Goal: Check status: Check status

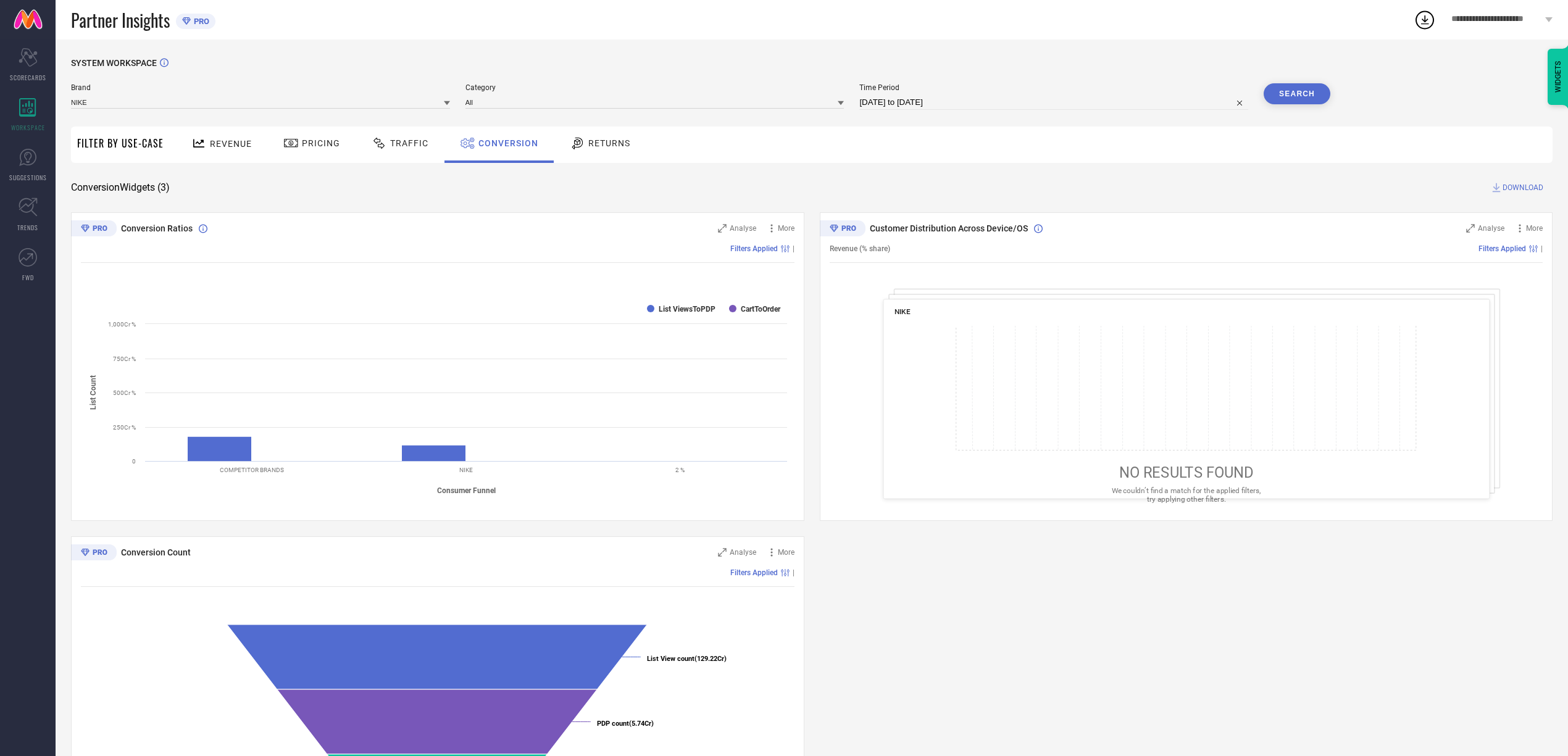
select select "8"
select select "2025"
select select "9"
select select "2025"
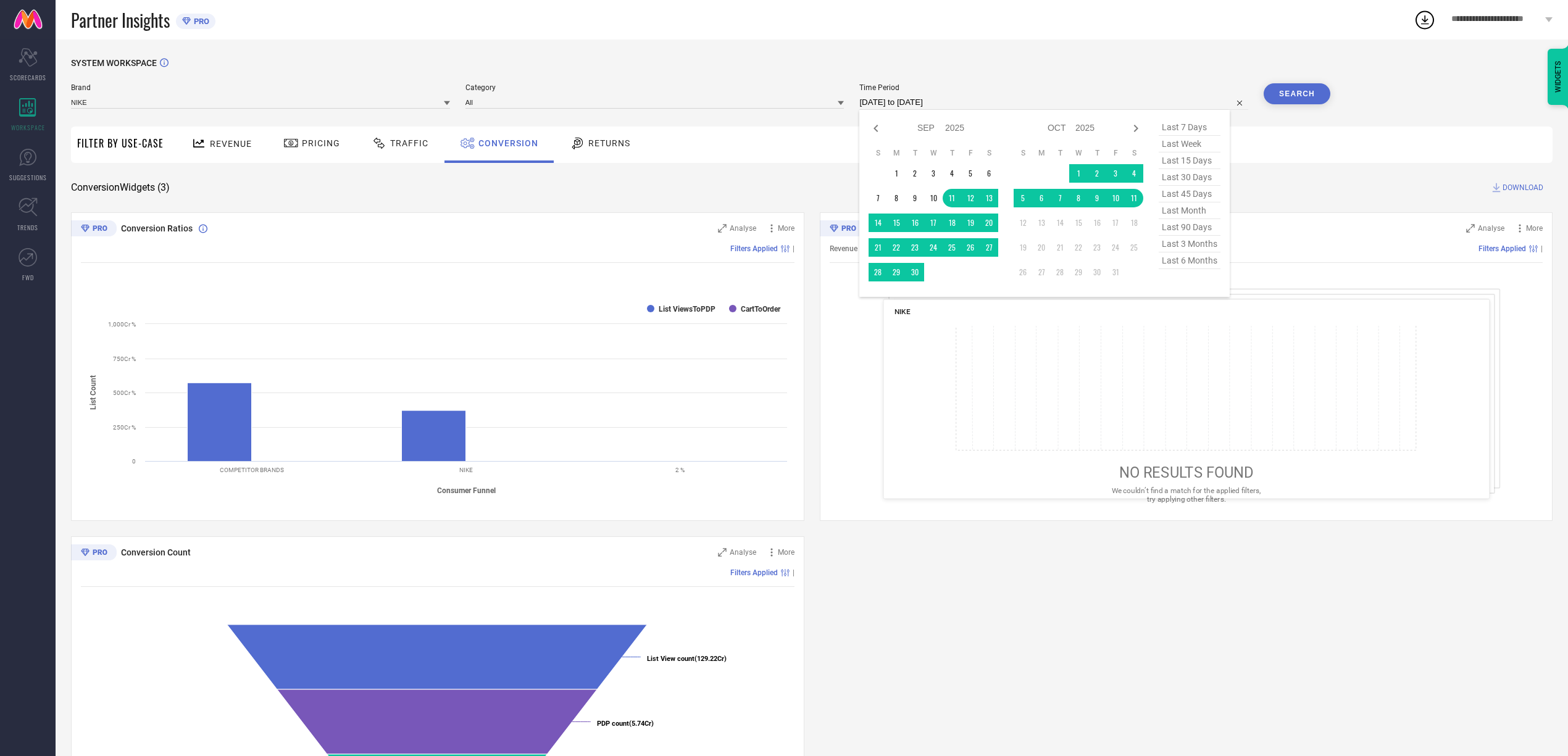
click at [1003, 100] on input "11-09-2025 to 11-10-2025" at bounding box center [1053, 102] width 389 height 15
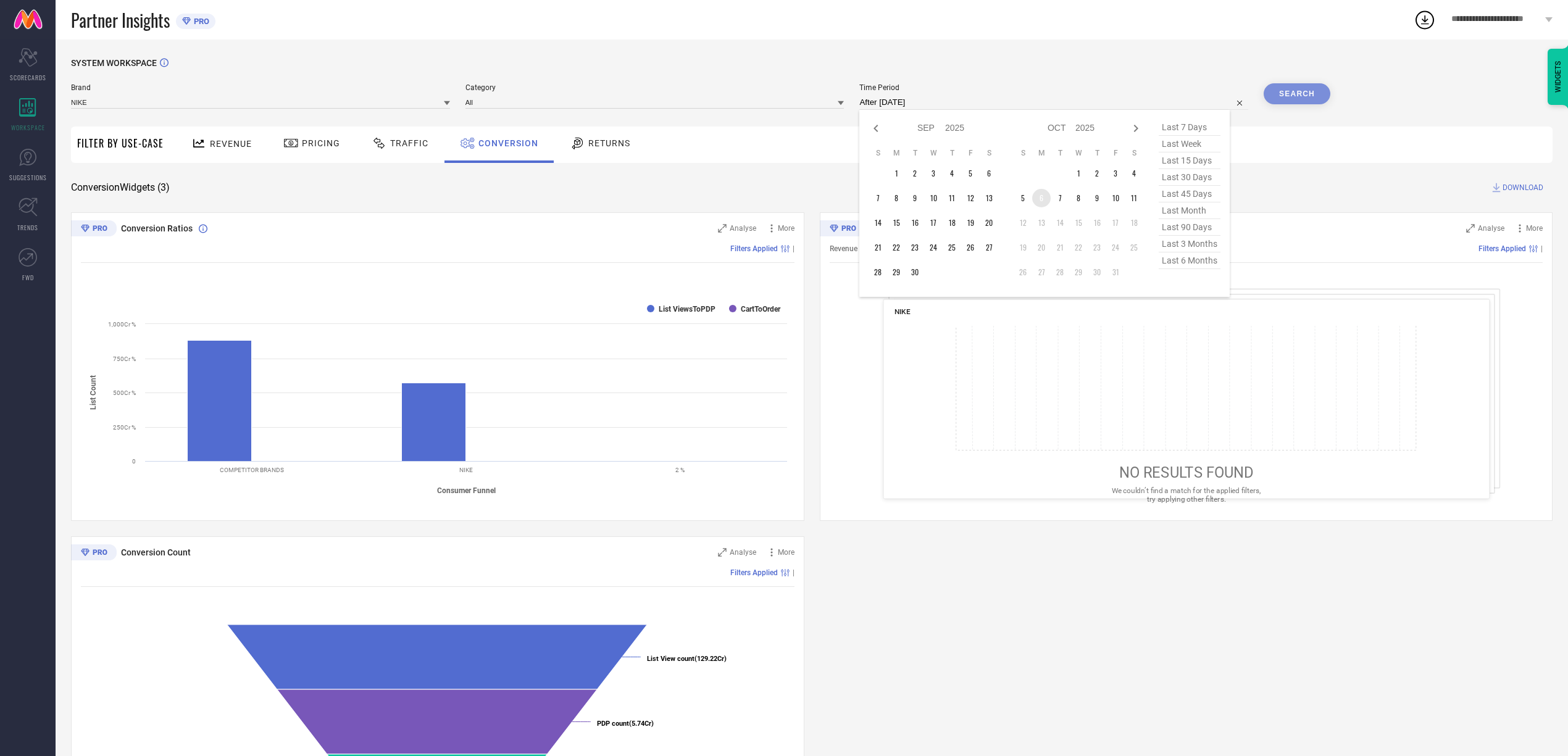
click at [1051, 201] on td "6" at bounding box center [1041, 197] width 18 height 18
type input "06-10-2025 to 06-10-2025"
click at [1311, 88] on button "Search" at bounding box center [1297, 94] width 67 height 21
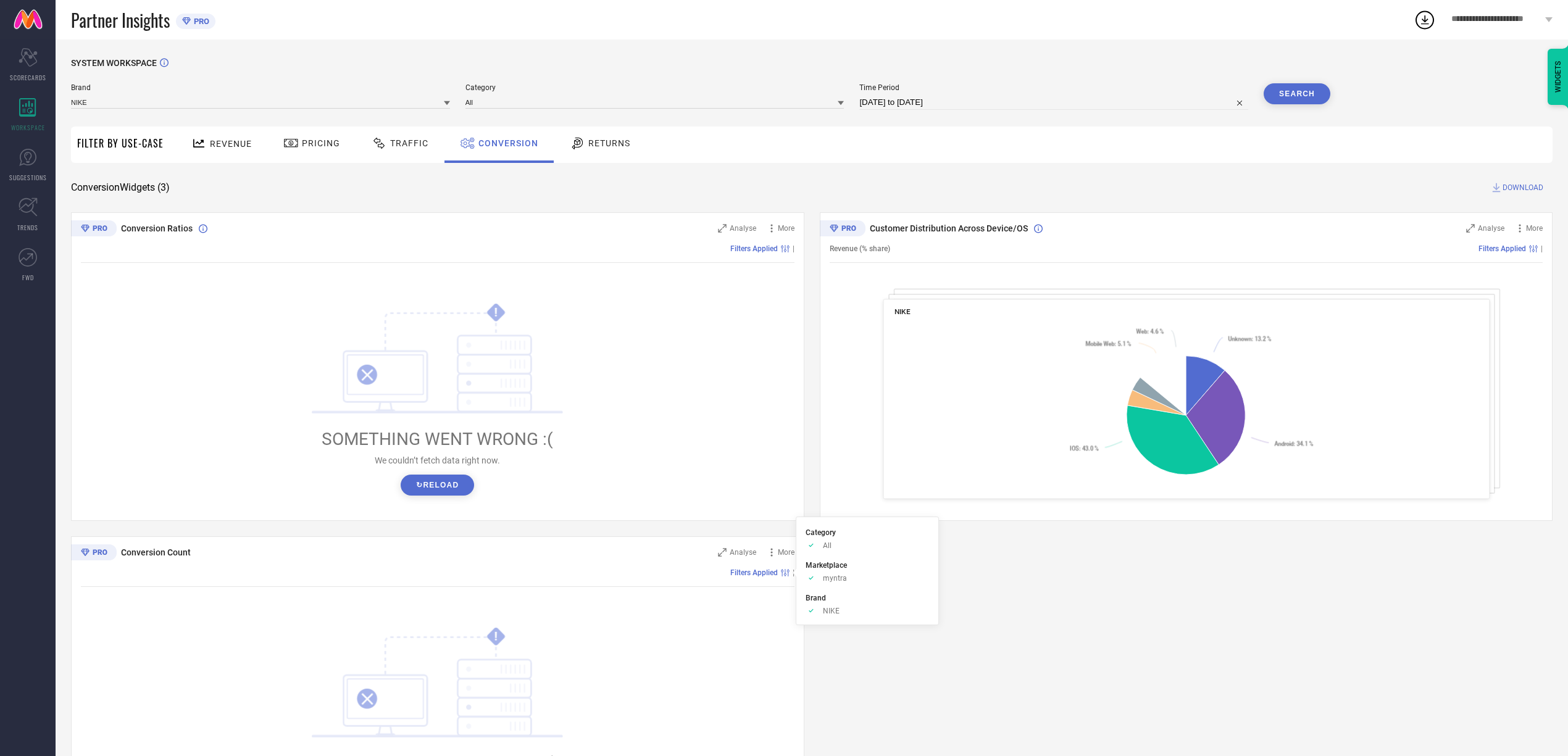
scroll to position [107, 0]
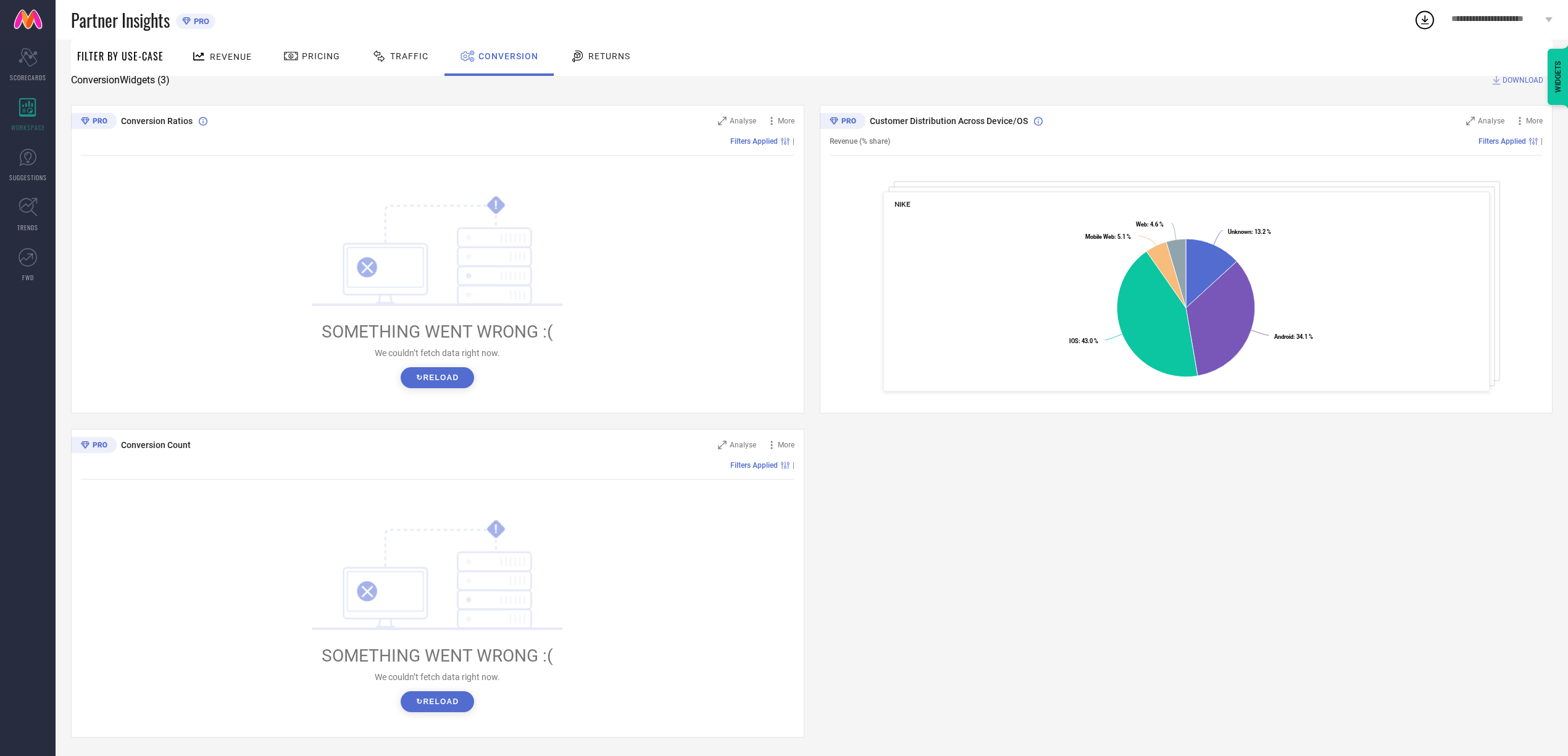
click at [438, 704] on button "↻ Reload" at bounding box center [437, 702] width 73 height 21
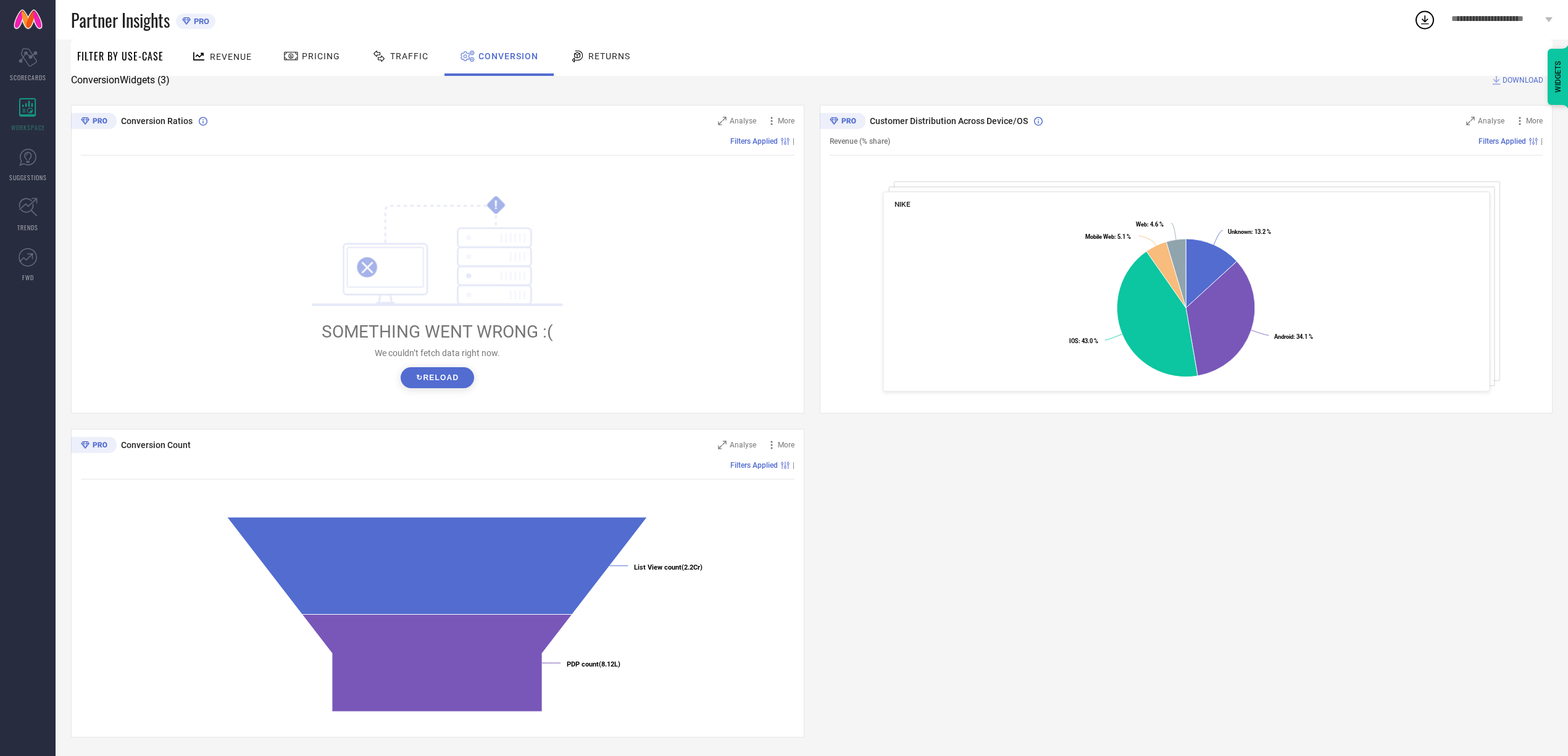
click at [447, 379] on button "↻ Reload" at bounding box center [437, 377] width 73 height 21
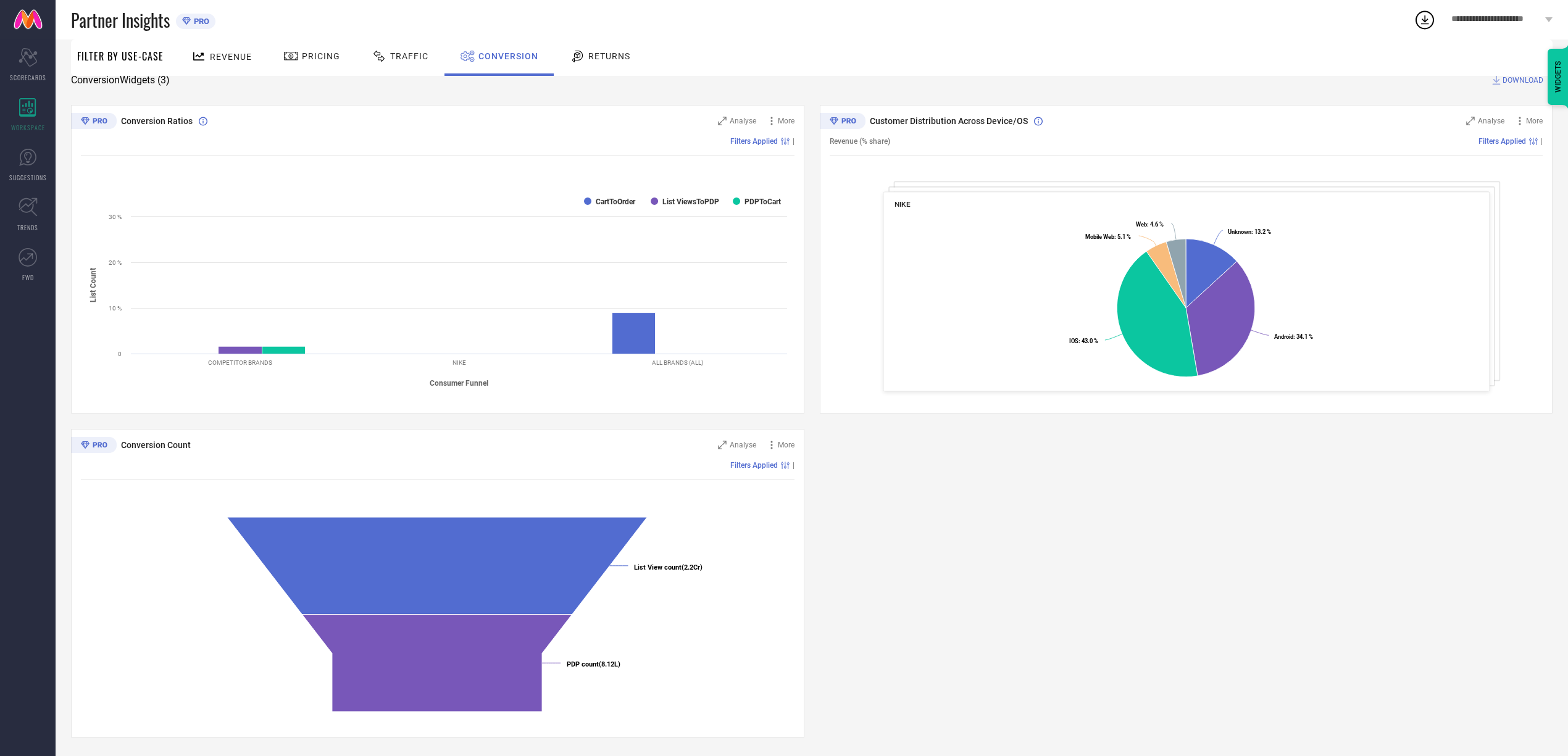
scroll to position [0, 0]
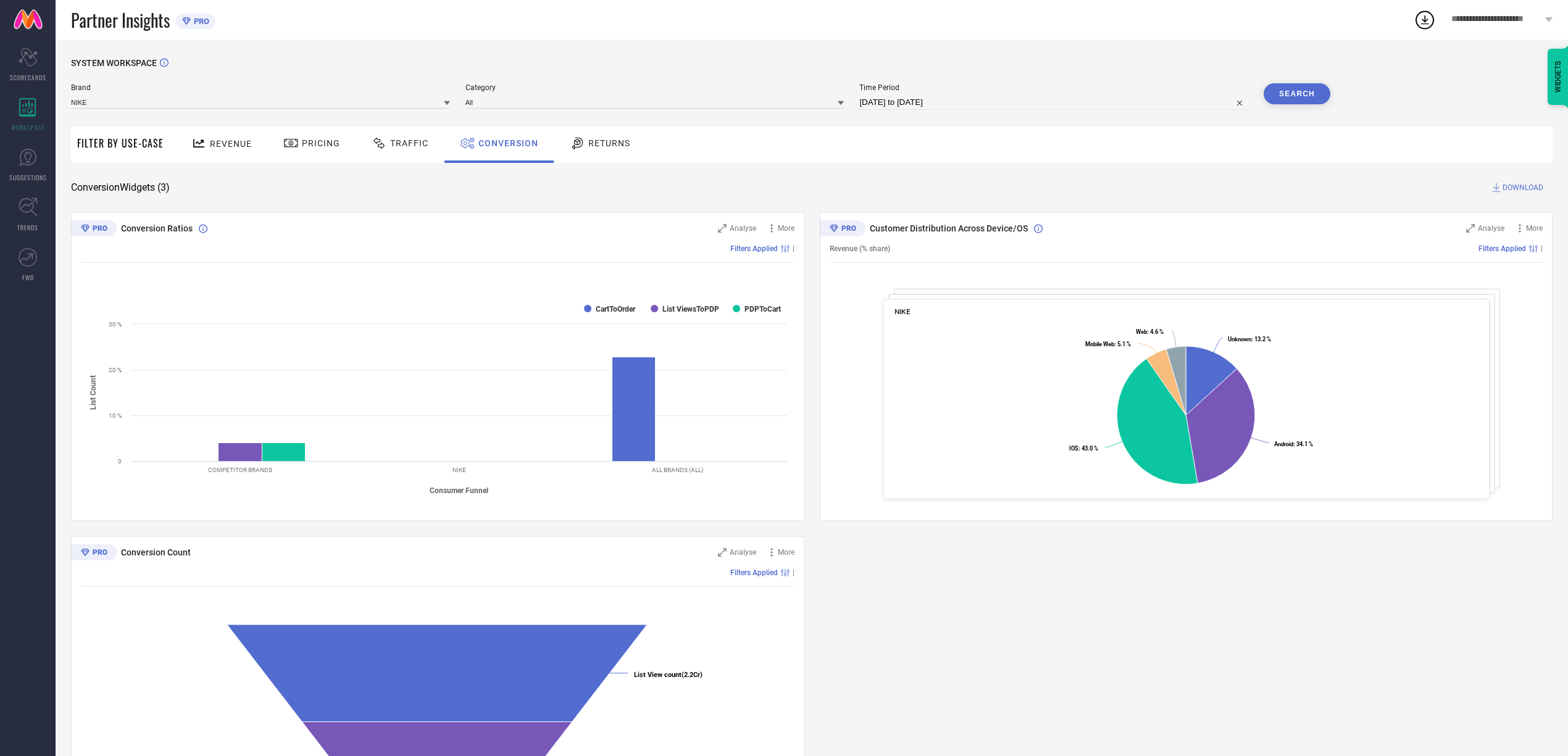
select select "9"
select select "2025"
select select "10"
select select "2025"
click at [984, 97] on input "06-10-2025 to 06-10-2025" at bounding box center [1053, 102] width 389 height 15
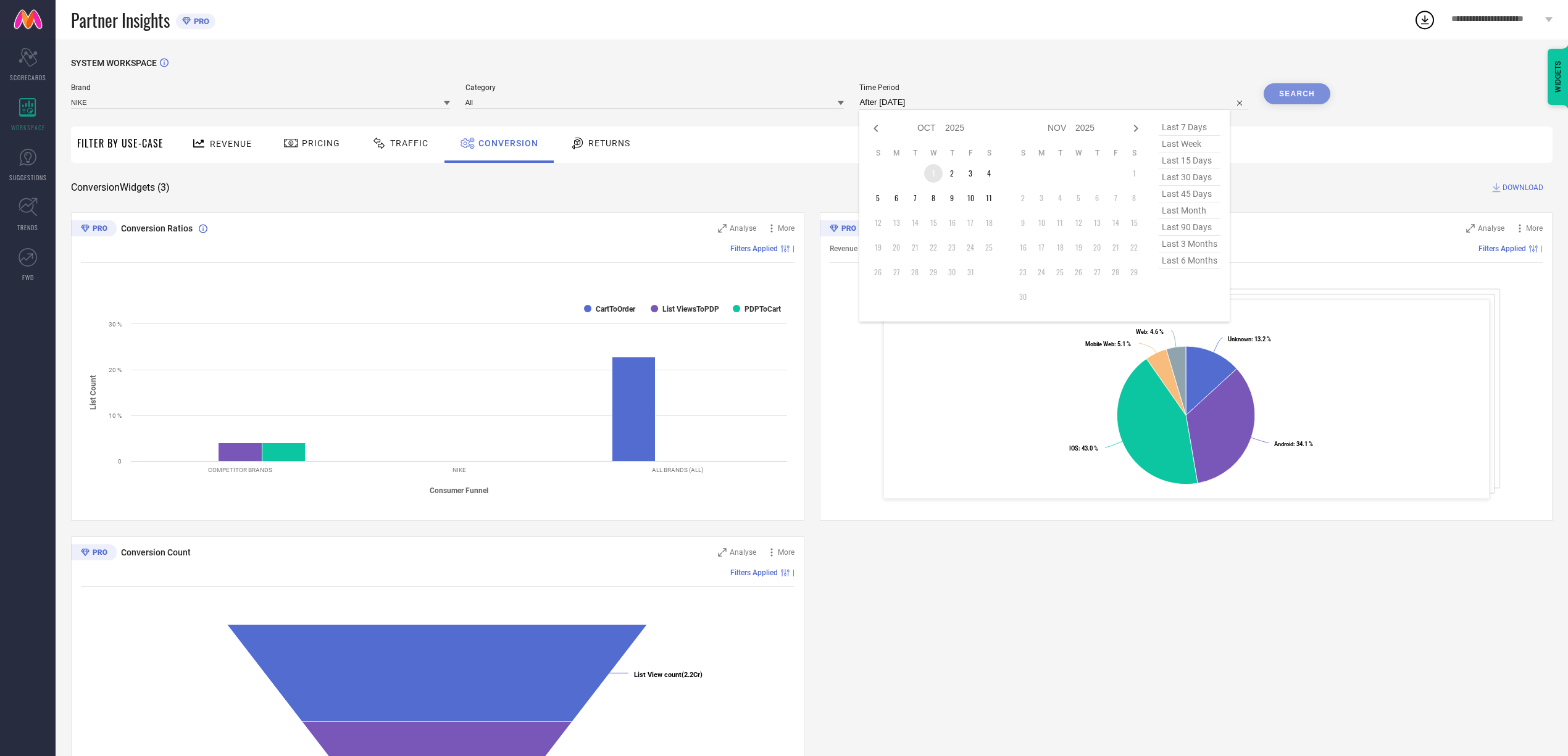
click at [937, 168] on td "1" at bounding box center [933, 173] width 18 height 18
type input "01-10-2025 to 01-10-2025"
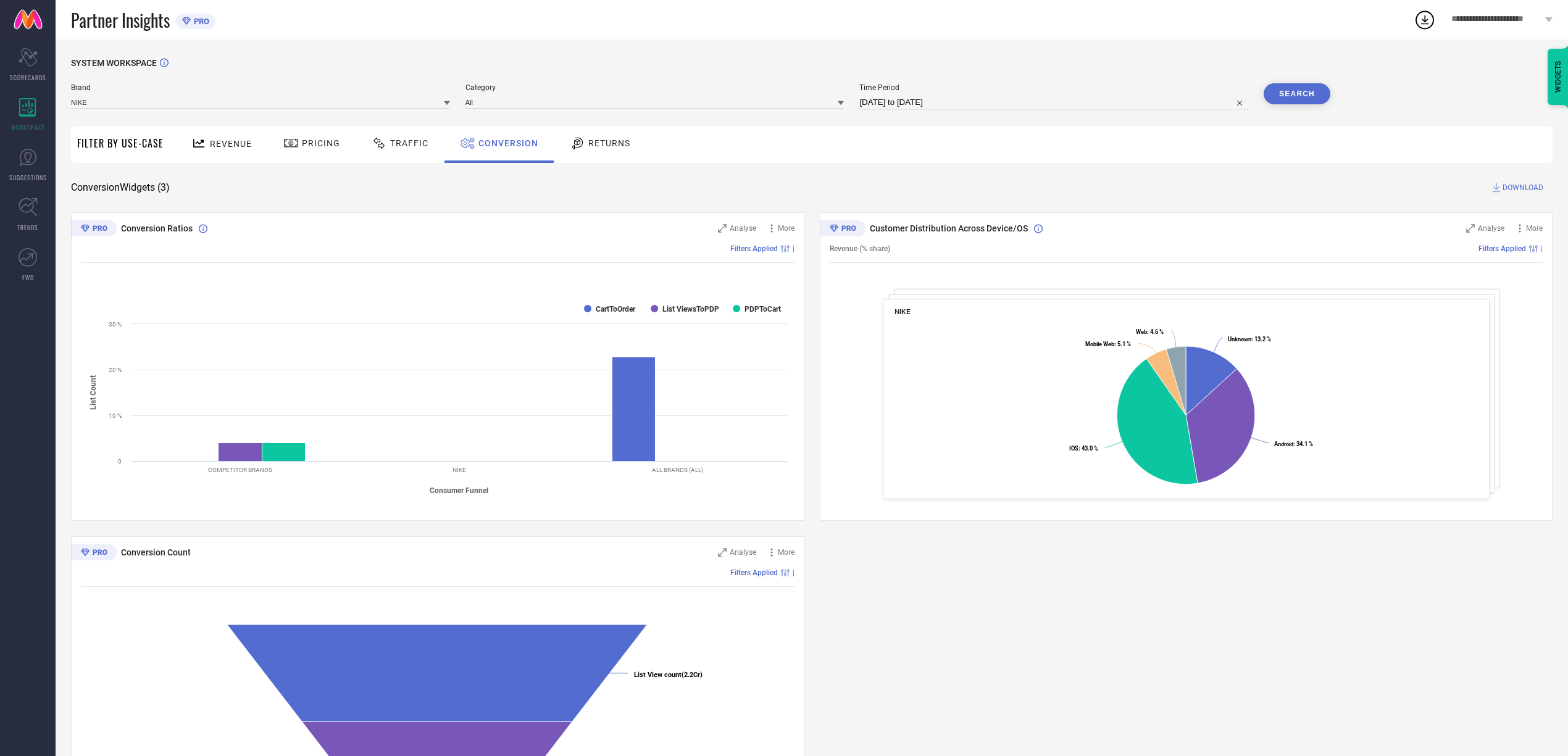
click at [1305, 99] on button "Search" at bounding box center [1297, 94] width 67 height 21
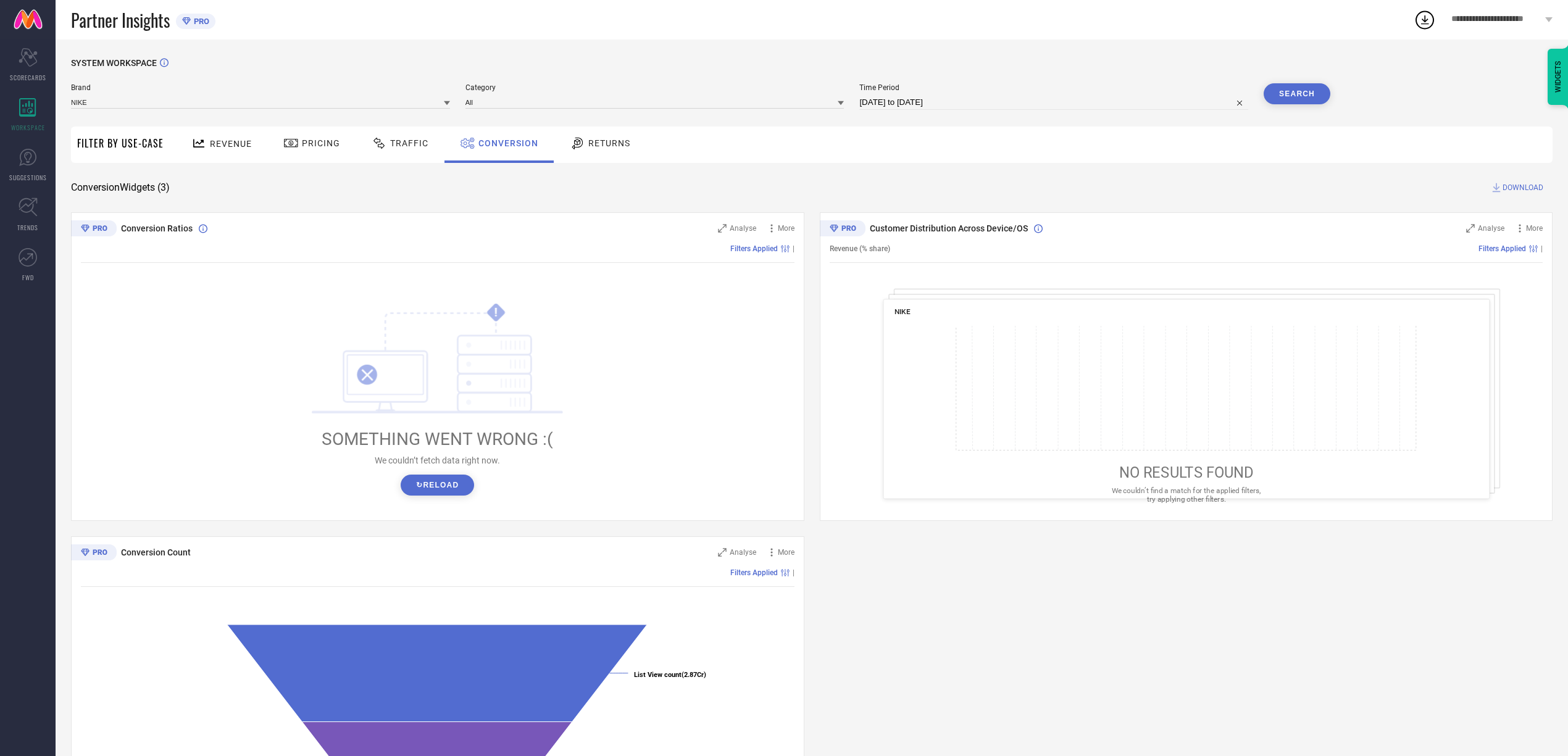
scroll to position [107, 0]
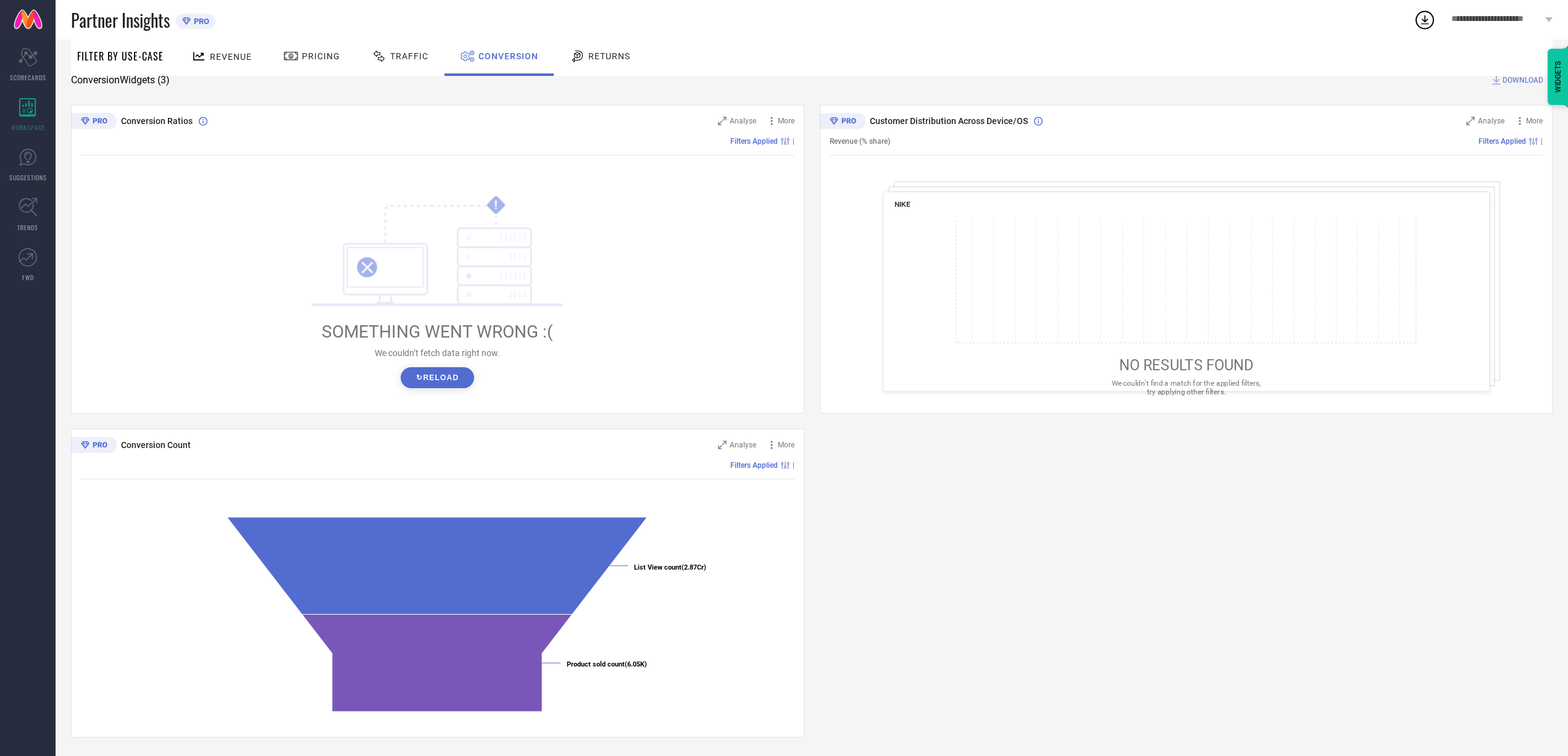
click at [452, 376] on button "↻ Reload" at bounding box center [437, 377] width 73 height 21
click at [427, 368] on button "↻ Reload" at bounding box center [437, 377] width 73 height 21
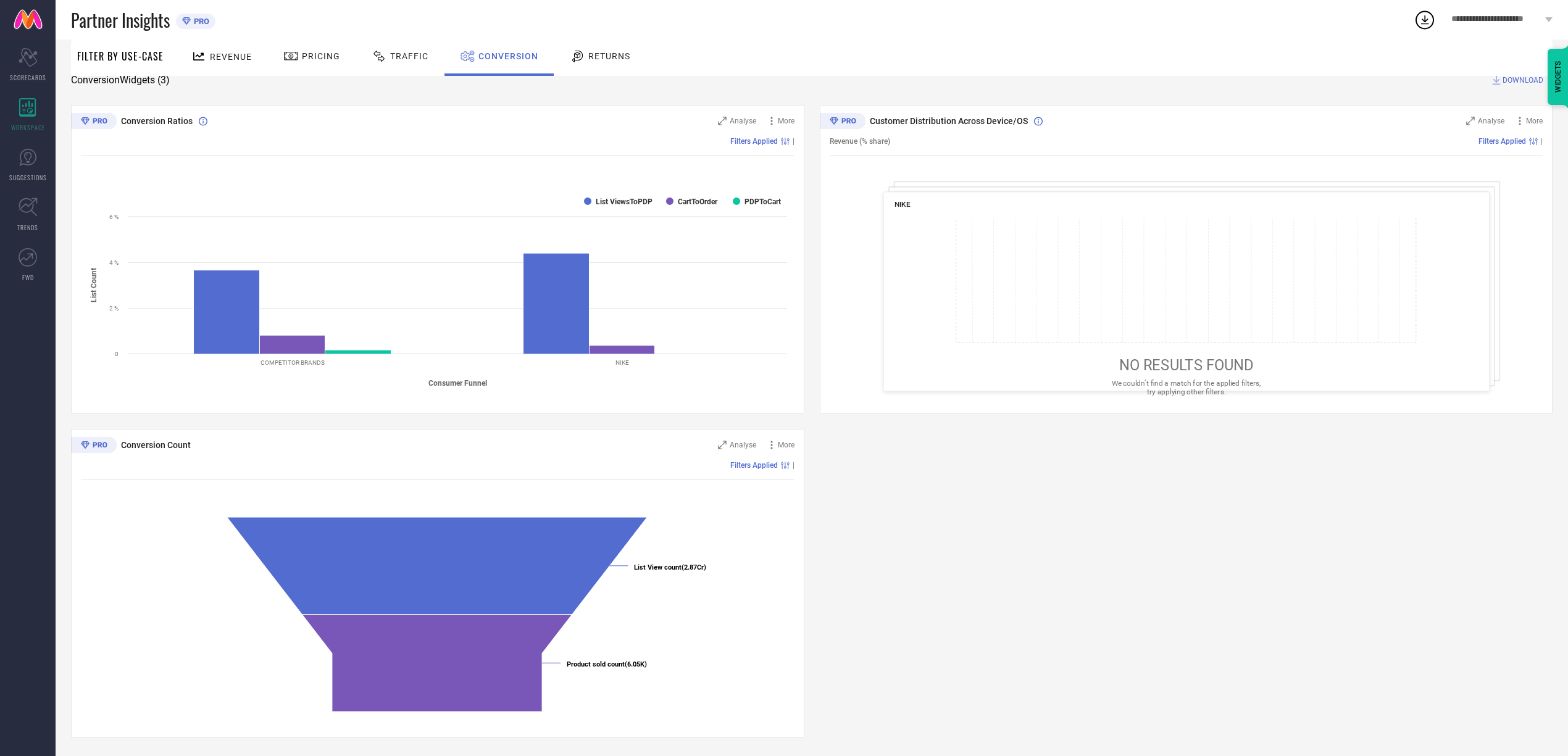
scroll to position [0, 0]
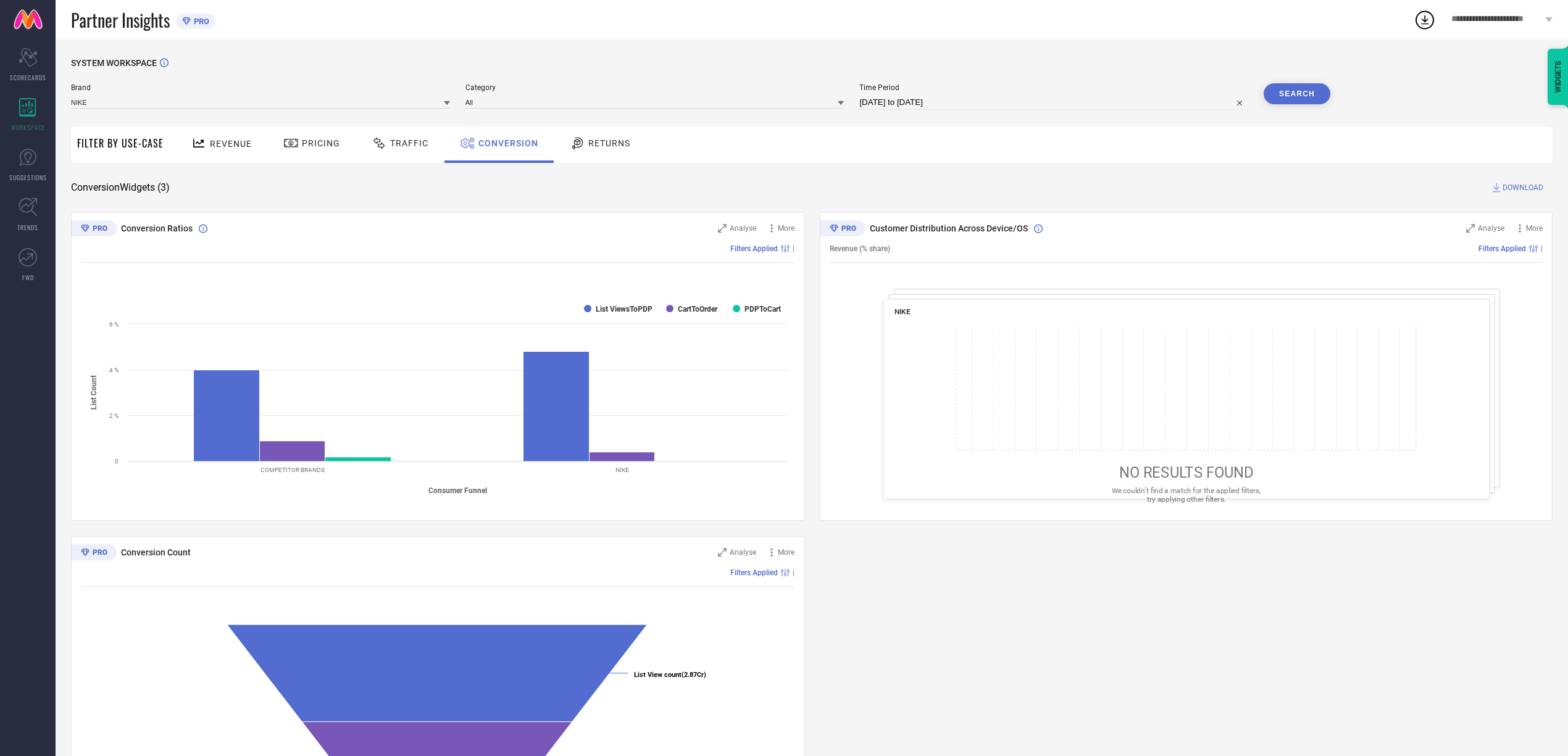
select select "9"
select select "2025"
select select "10"
select select "2025"
click at [958, 101] on input "01-10-2025 to 01-10-2025" at bounding box center [1053, 102] width 389 height 15
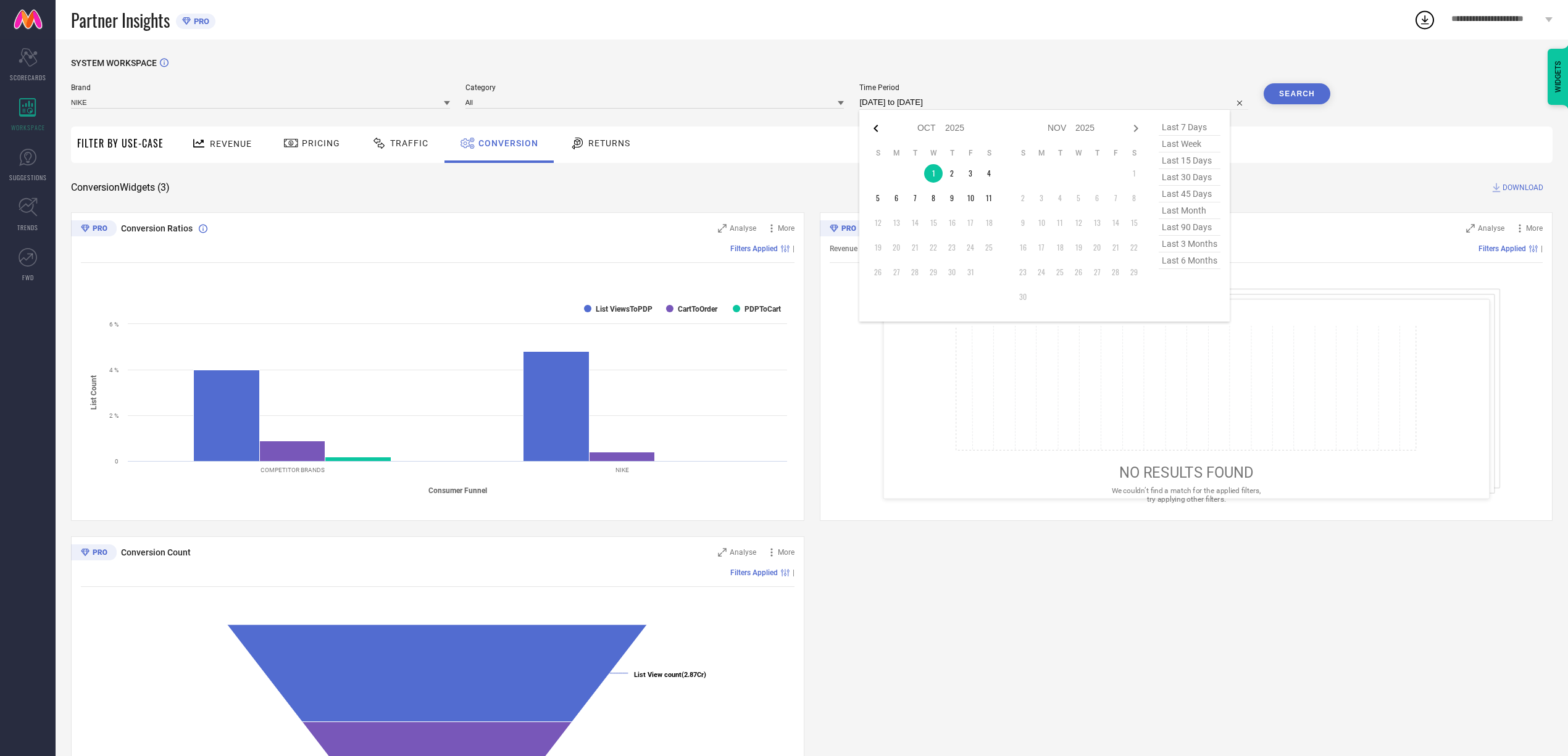
click at [882, 131] on icon at bounding box center [876, 128] width 15 height 15
select select "8"
select select "2025"
select select "9"
select select "2025"
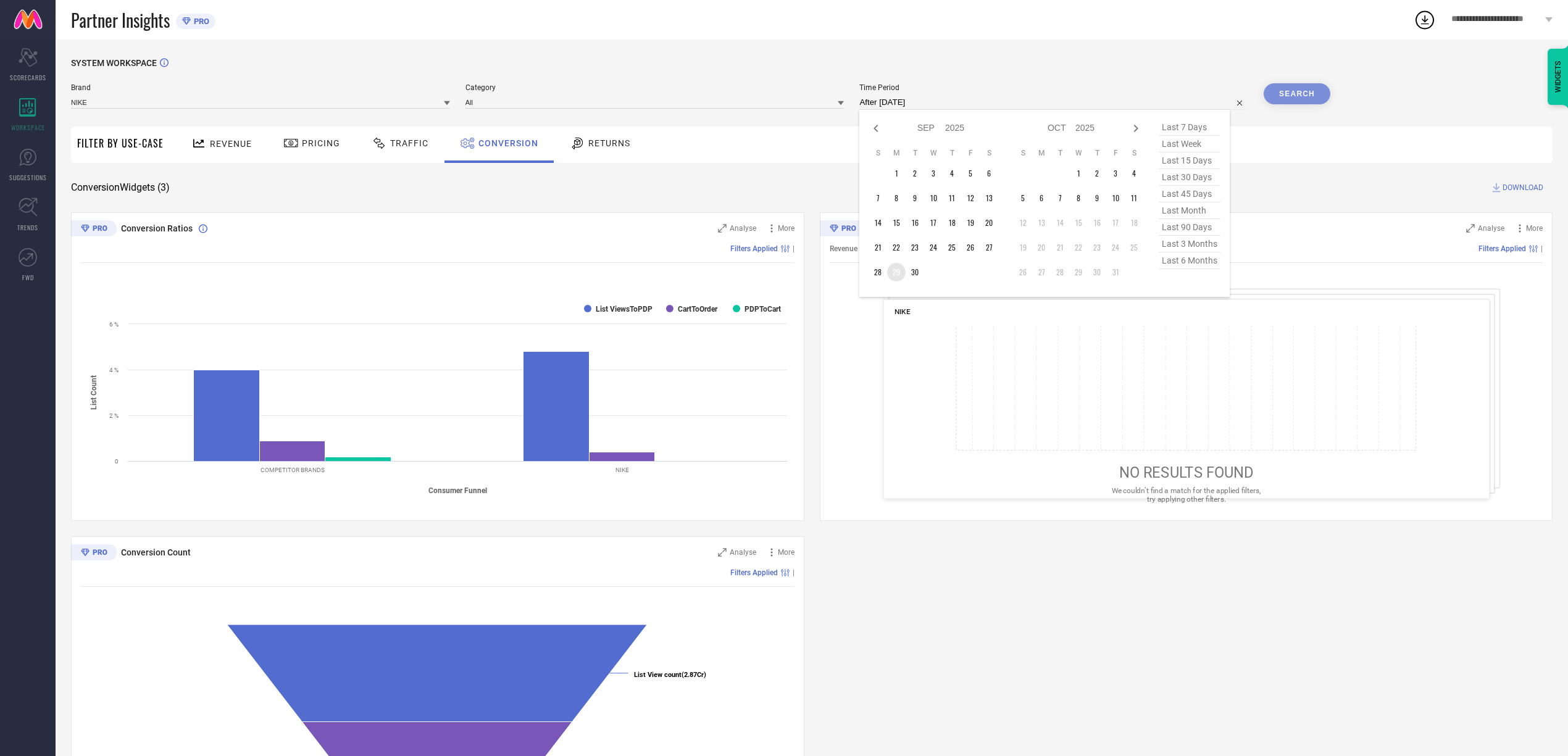
click at [903, 269] on td "29" at bounding box center [896, 271] width 18 height 18
type input "29-09-2025 to 29-09-2025"
drag, startPoint x: 1293, startPoint y: 81, endPoint x: 1296, endPoint y: 89, distance: 8.5
click at [1296, 89] on div "SYSTEM WORKSPACE Brand NIKE Category All Time Period 29-09-2025 to 29-09-2025 S…" at bounding box center [812, 452] width 1482 height 787
click at [1296, 89] on button "Search" at bounding box center [1297, 94] width 67 height 21
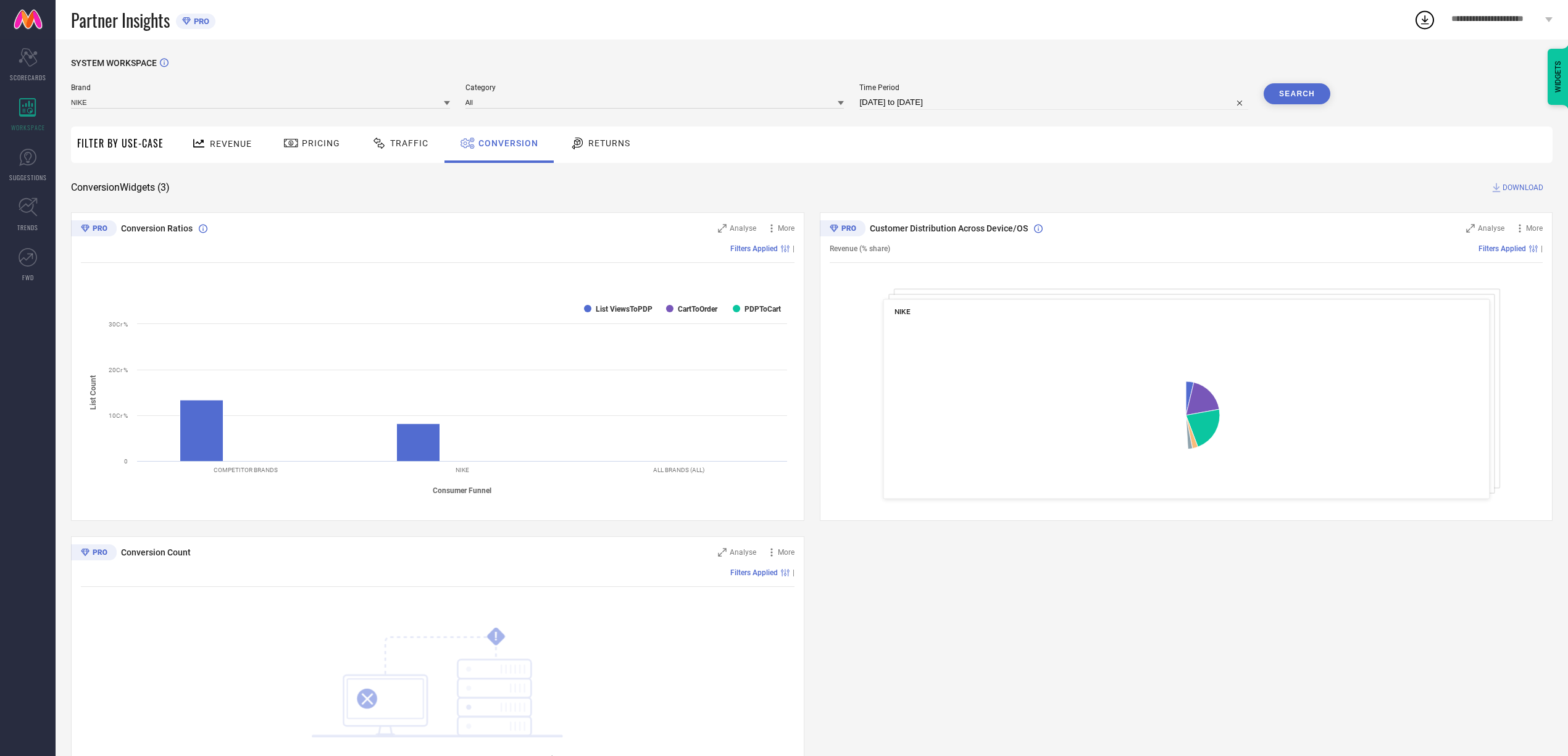
click at [903, 162] on div "Revenue Pricing Traffic Conversion Returns" at bounding box center [861, 145] width 1383 height 37
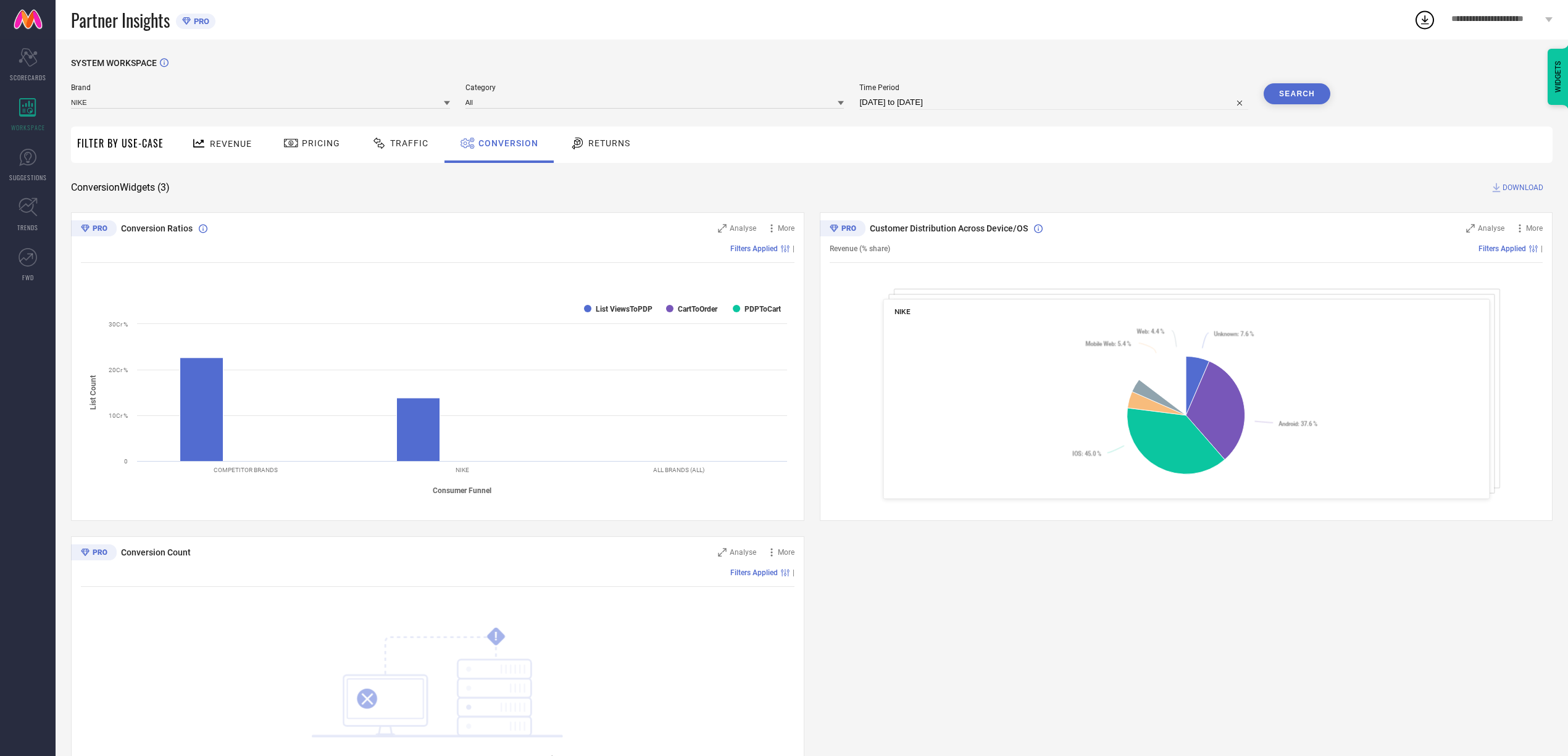
scroll to position [107, 0]
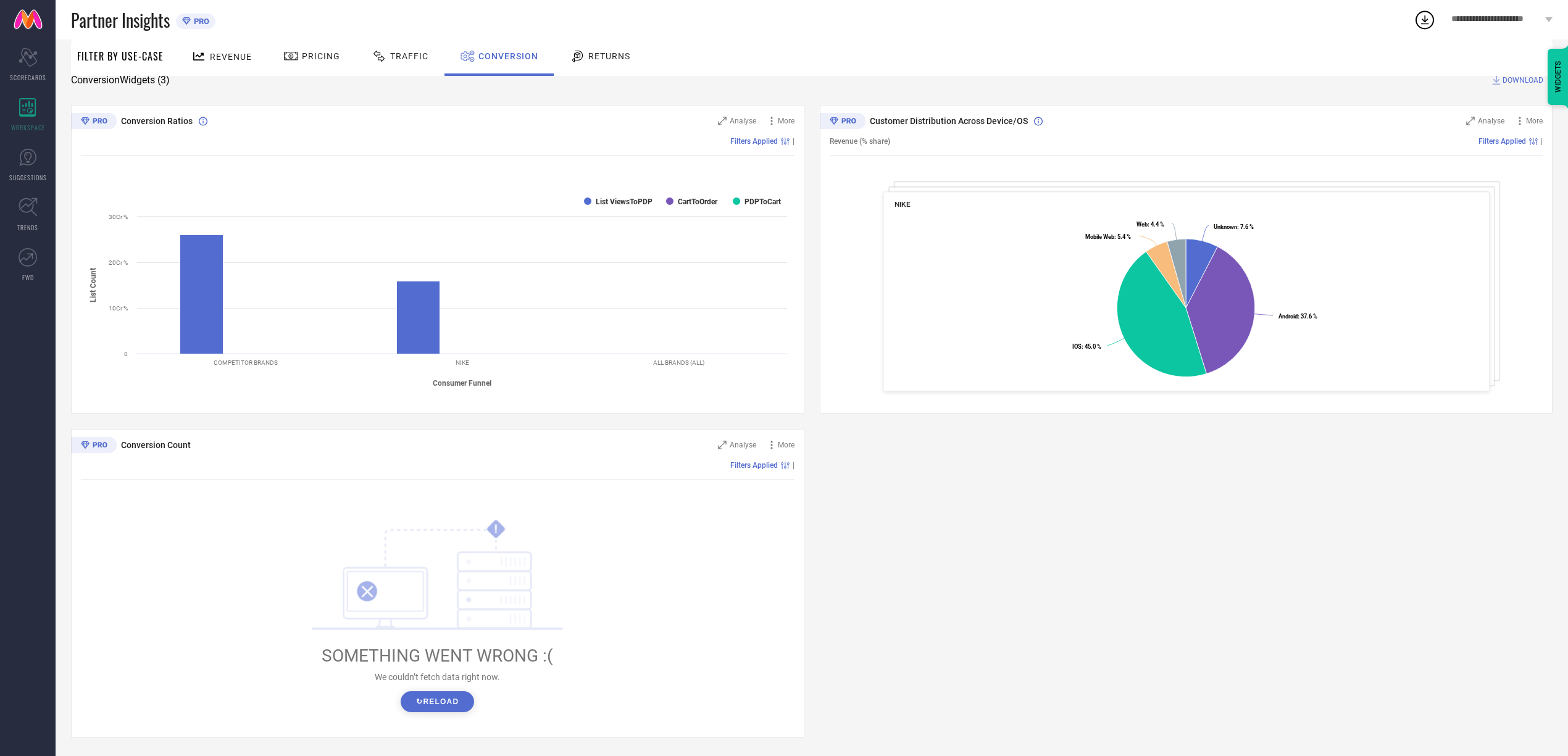
click at [452, 702] on button "↻ Reload" at bounding box center [437, 702] width 73 height 21
click at [454, 695] on button "↻ Reload" at bounding box center [437, 702] width 73 height 21
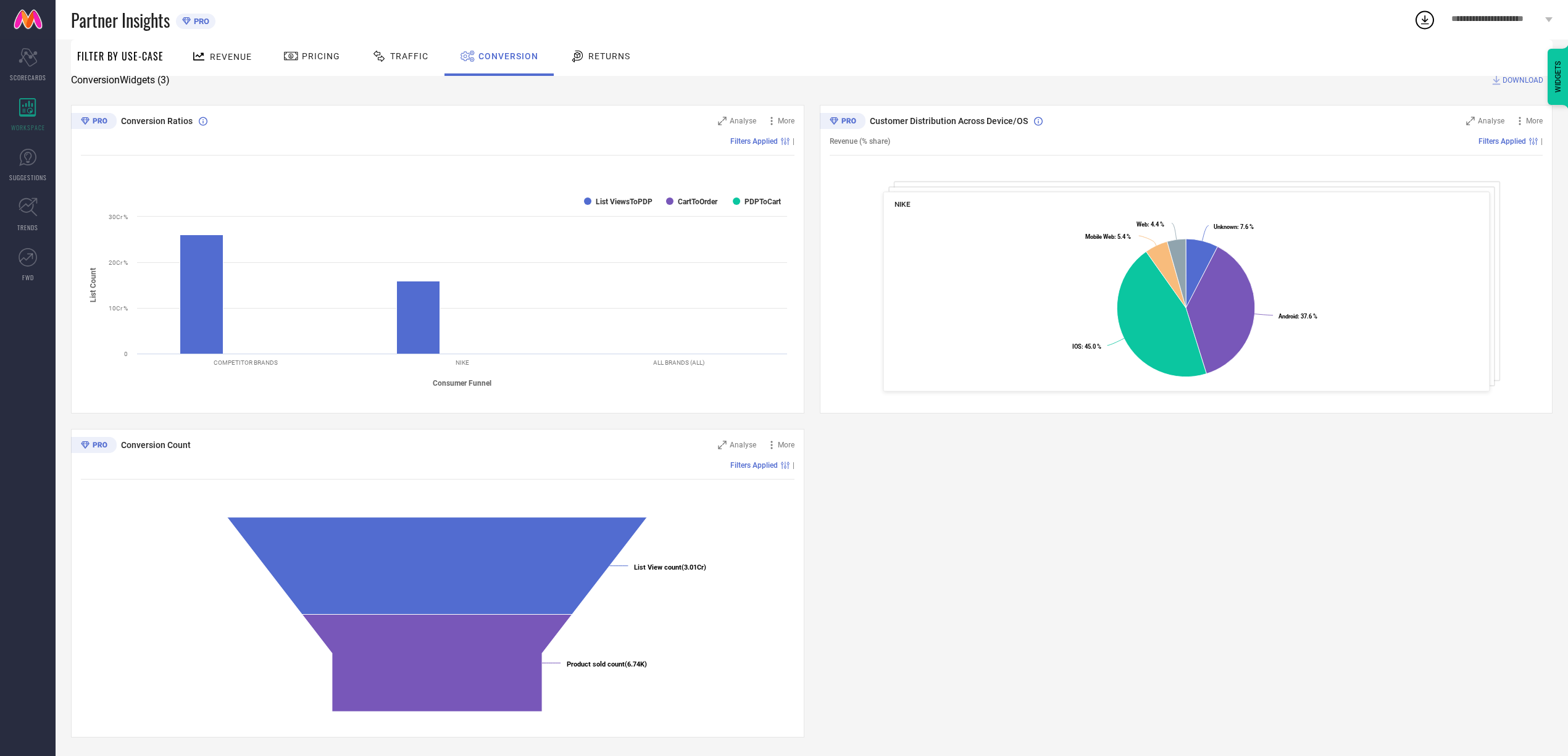
scroll to position [0, 0]
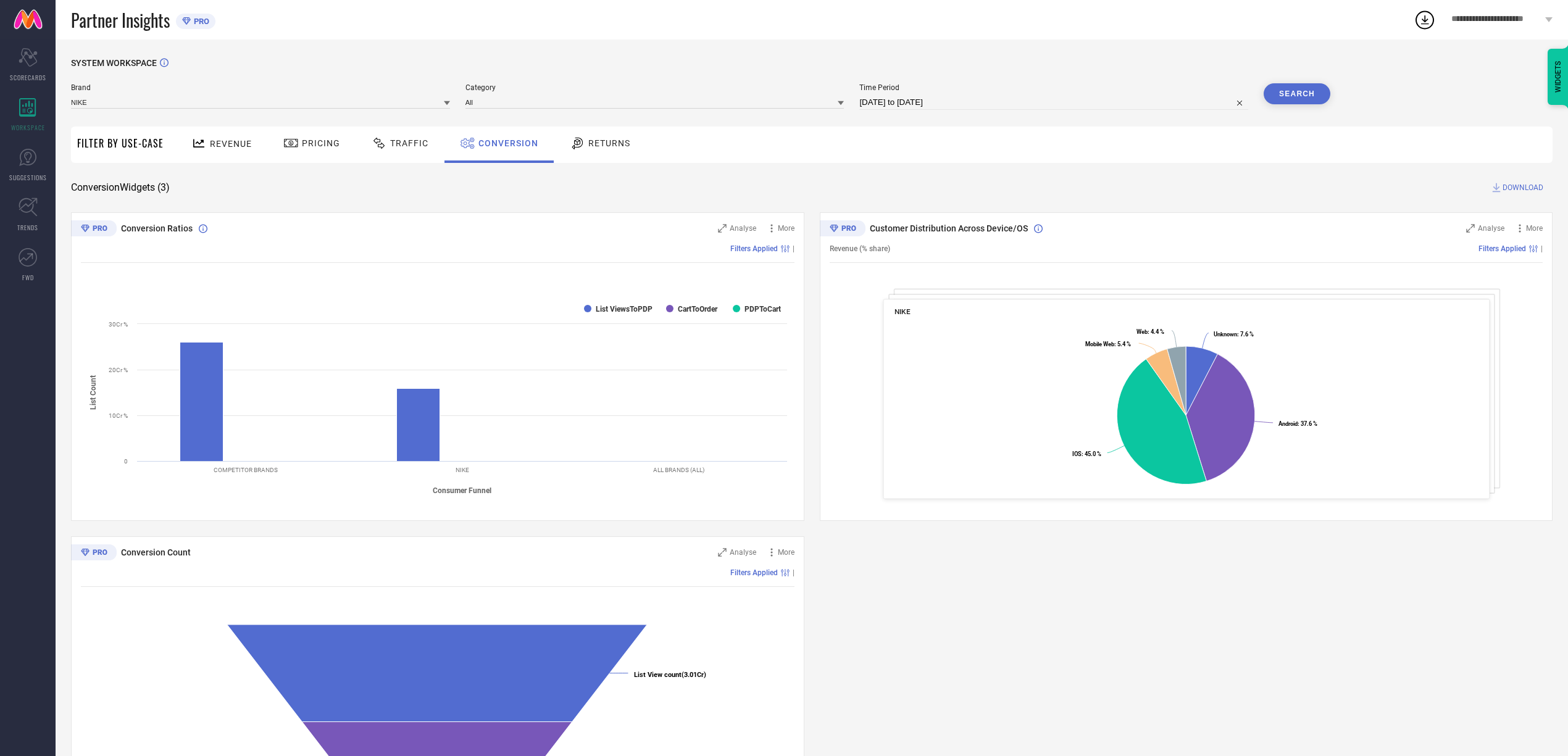
click at [1532, 193] on span "DOWNLOAD" at bounding box center [1523, 187] width 41 height 12
